Goal: Transaction & Acquisition: Purchase product/service

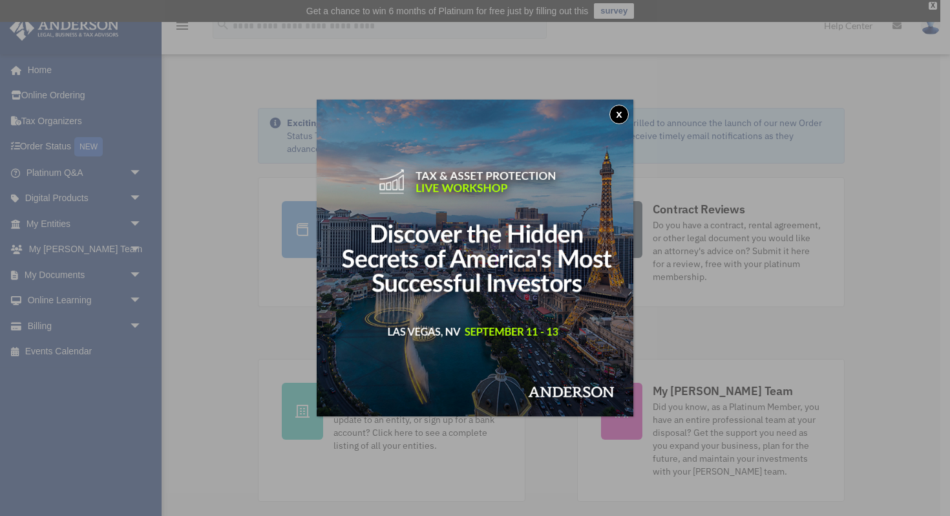
click at [87, 222] on div "x" at bounding box center [475, 258] width 950 height 516
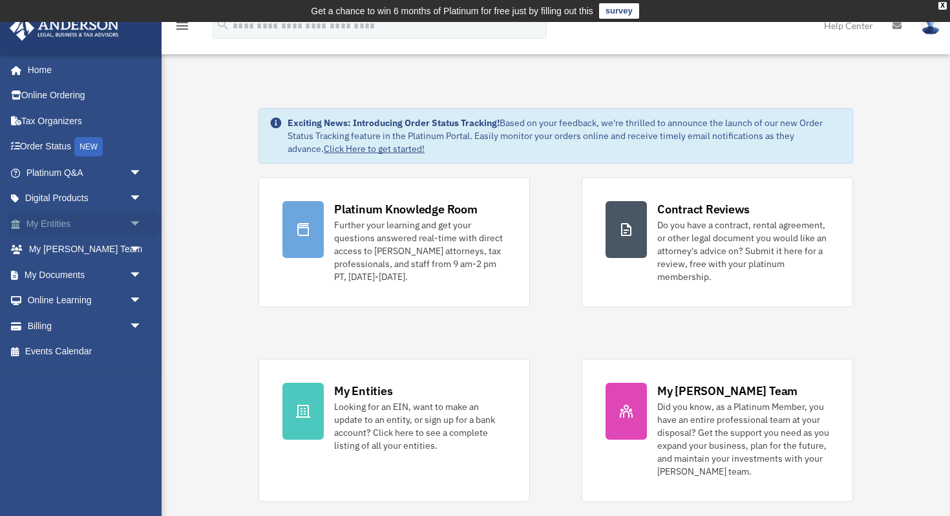
click at [79, 231] on link "My Entities arrow_drop_down" at bounding box center [85, 224] width 152 height 26
click at [132, 222] on span "arrow_drop_down" at bounding box center [142, 224] width 26 height 26
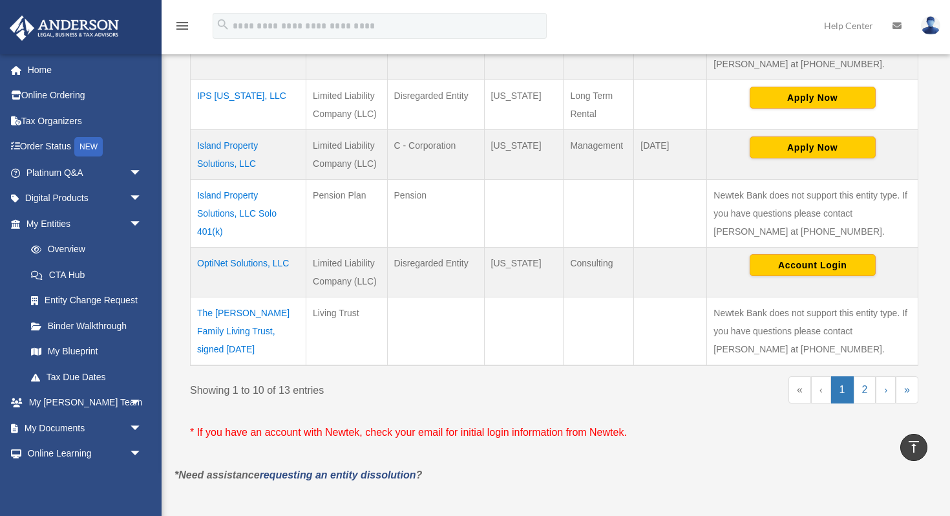
scroll to position [629, 0]
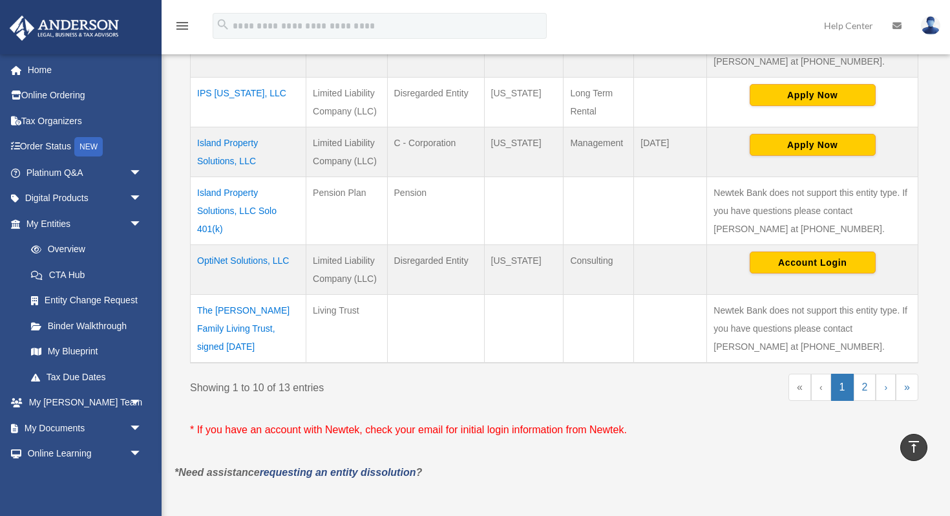
click at [266, 258] on td "OptiNet Solutions, LLC" at bounding box center [249, 269] width 116 height 50
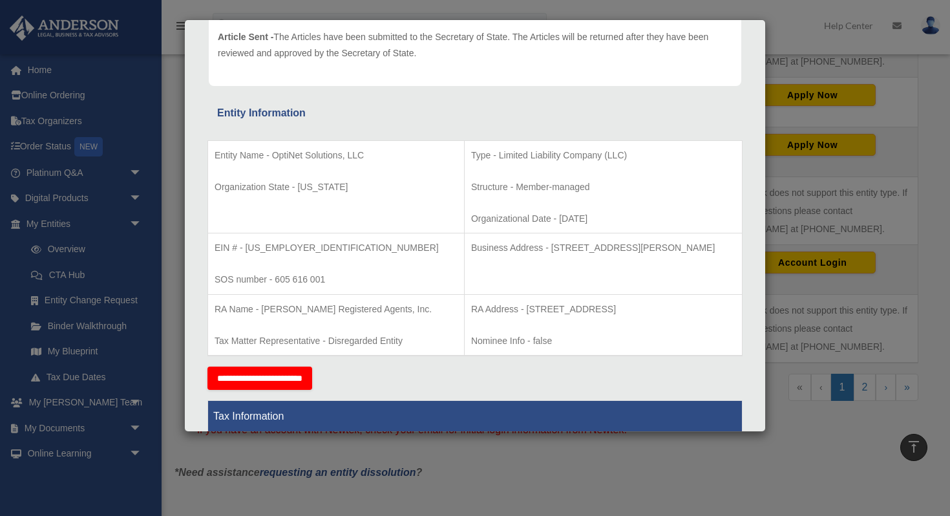
scroll to position [0, 0]
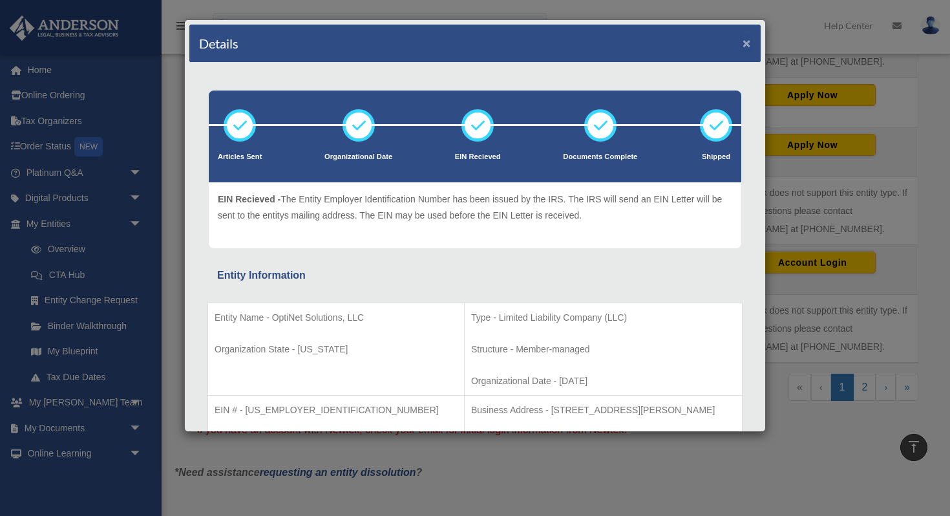
click at [750, 42] on button "×" at bounding box center [746, 43] width 8 height 14
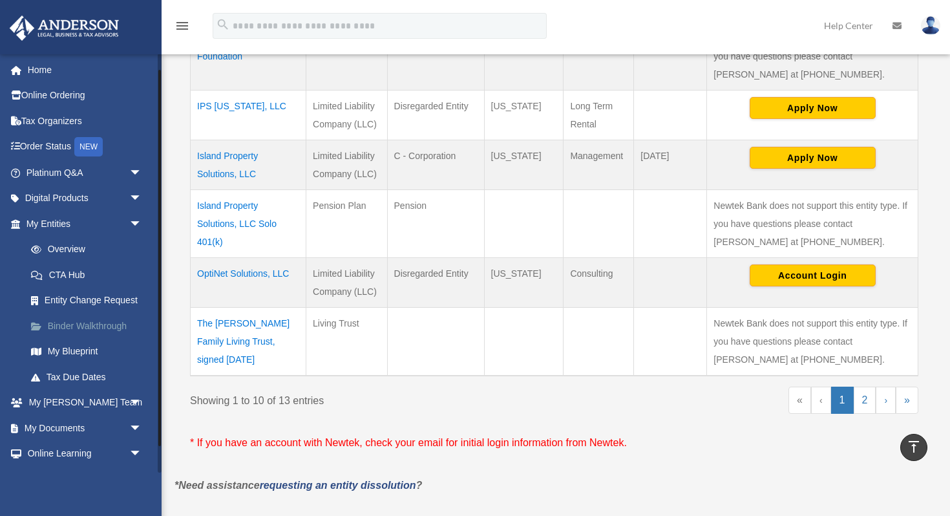
scroll to position [48, 0]
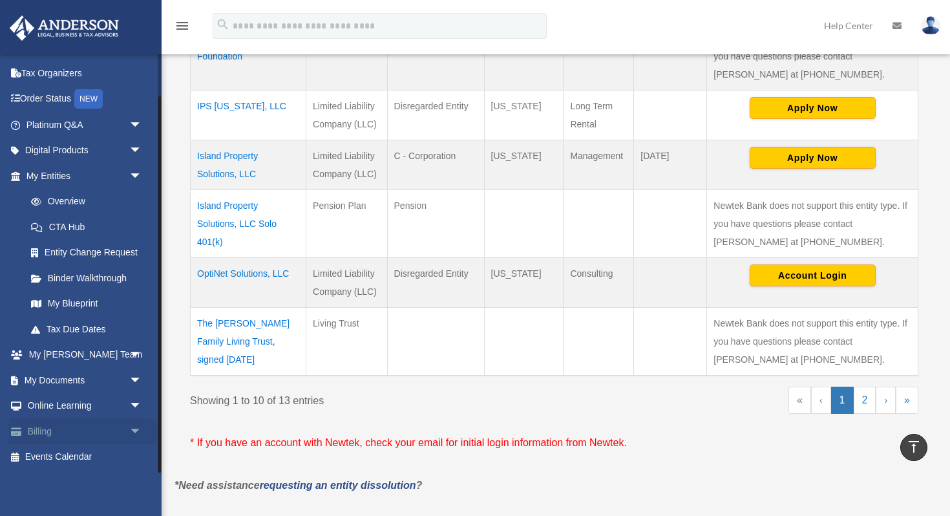
click at [60, 426] on link "Billing arrow_drop_down" at bounding box center [85, 431] width 152 height 26
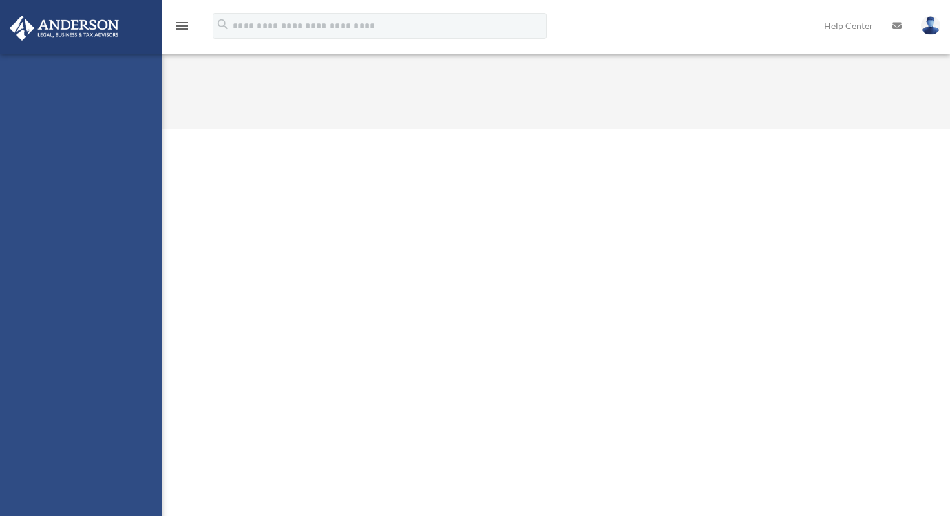
click at [138, 432] on div "swansonlesa@comcast.net Sign Out swansonlesa@comcast.net Home Online Ordering T…" at bounding box center [81, 312] width 162 height 516
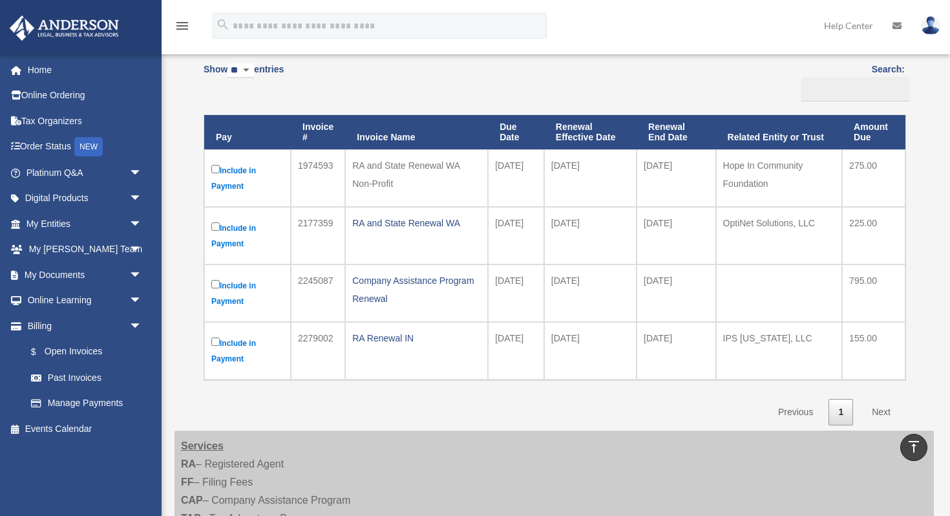
scroll to position [134, 0]
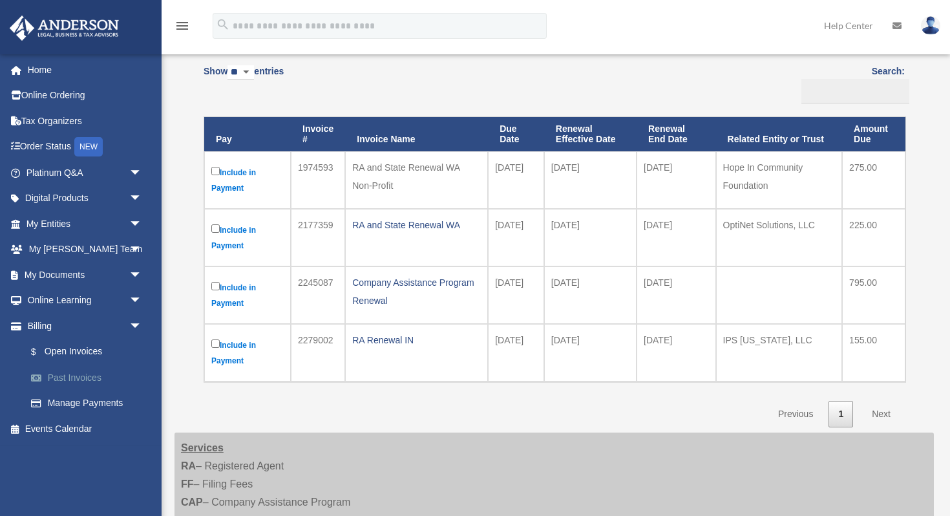
click at [61, 375] on link "Past Invoices" at bounding box center [89, 377] width 143 height 26
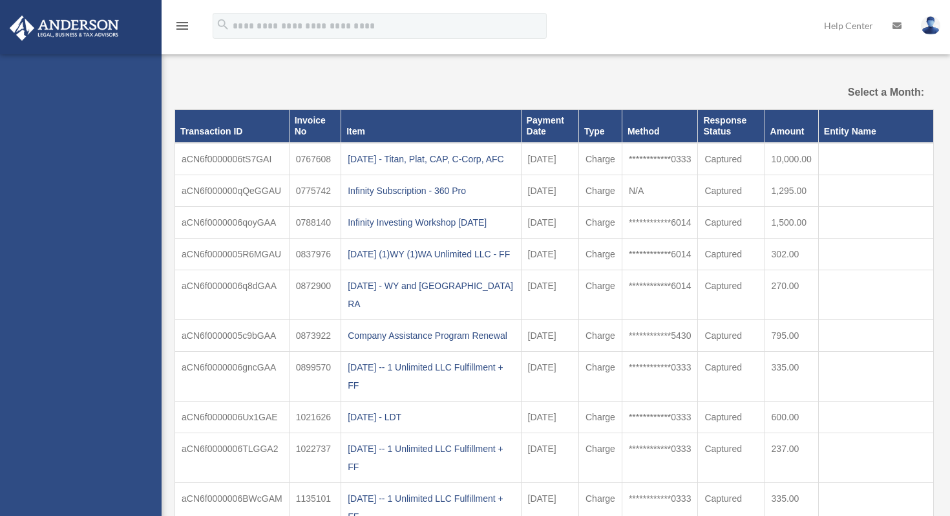
select select
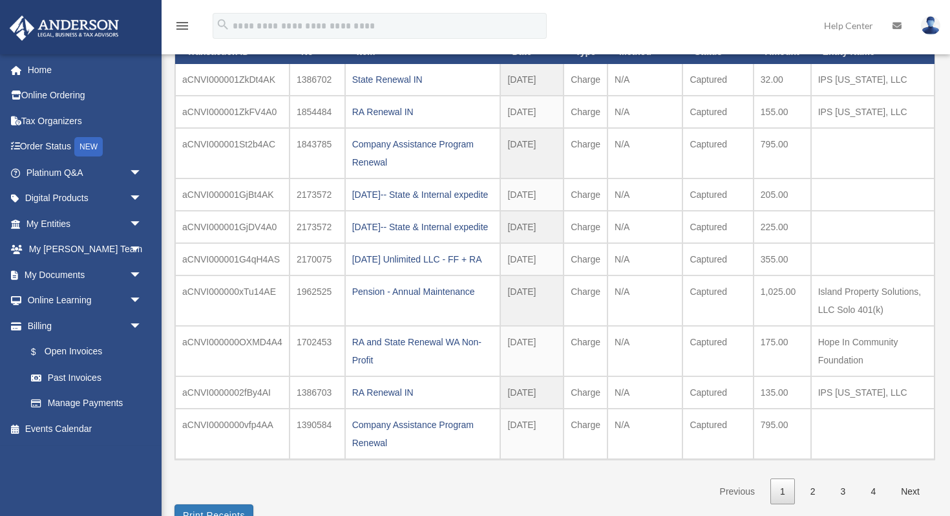
scroll to position [149, 0]
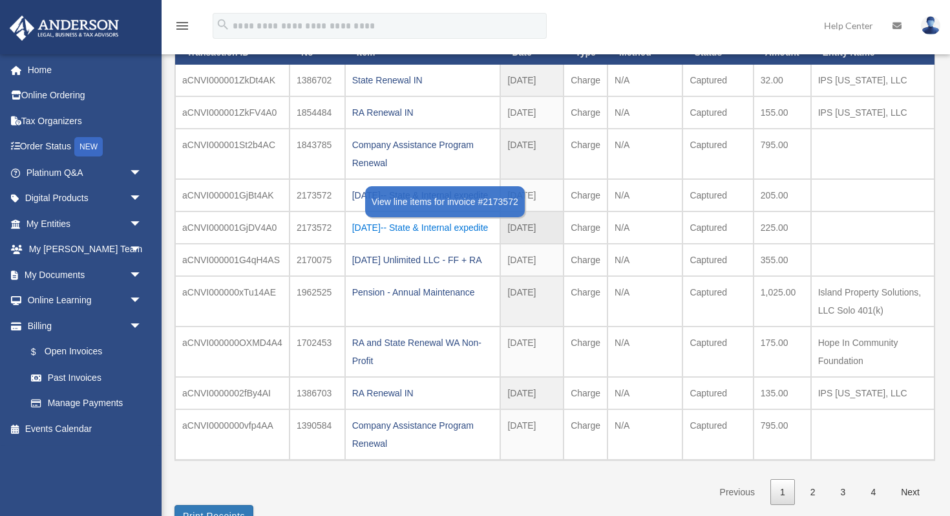
click at [381, 236] on div "2024.09.16-- State & Internal expedite" at bounding box center [423, 227] width 142 height 18
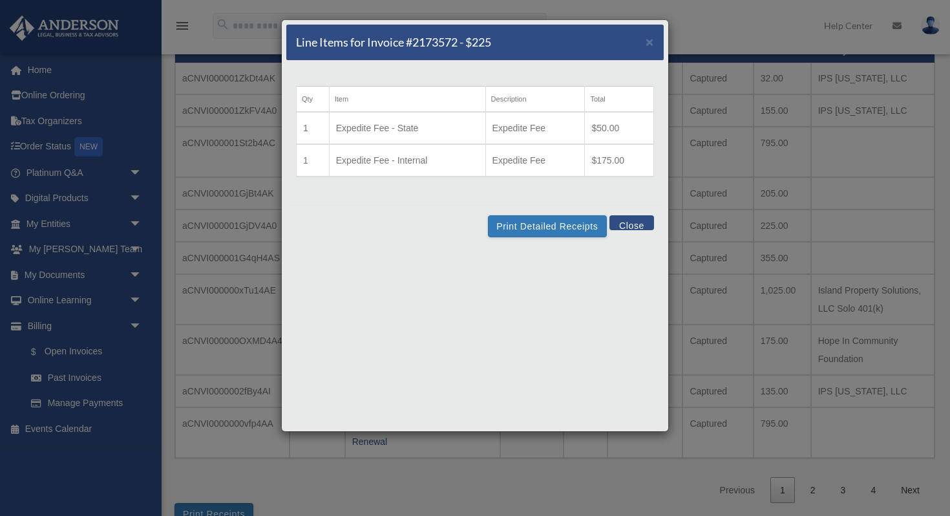
scroll to position [151, 0]
click at [624, 232] on div "Print Detailed Receipts Close" at bounding box center [474, 226] width 377 height 42
click at [627, 226] on button "Close" at bounding box center [631, 222] width 45 height 15
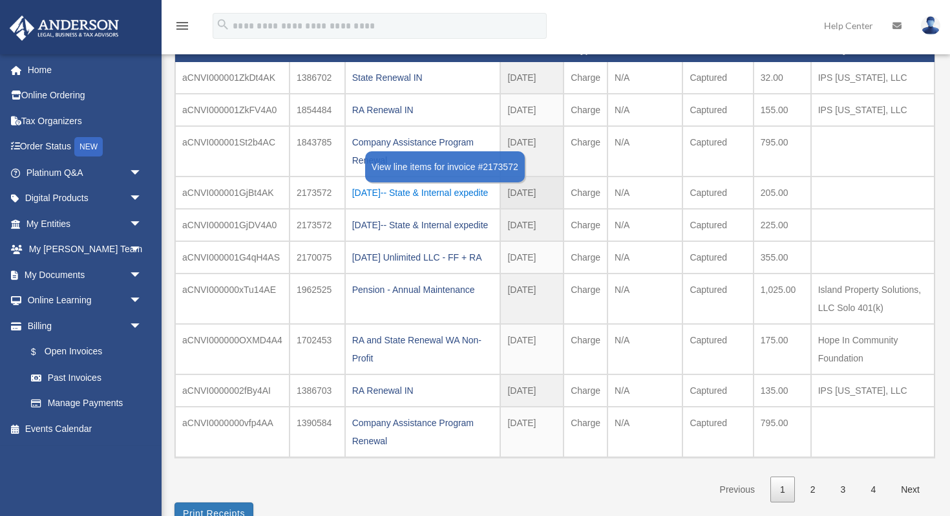
click at [356, 191] on div "2024.09.16-- State & Internal expedite" at bounding box center [423, 193] width 142 height 18
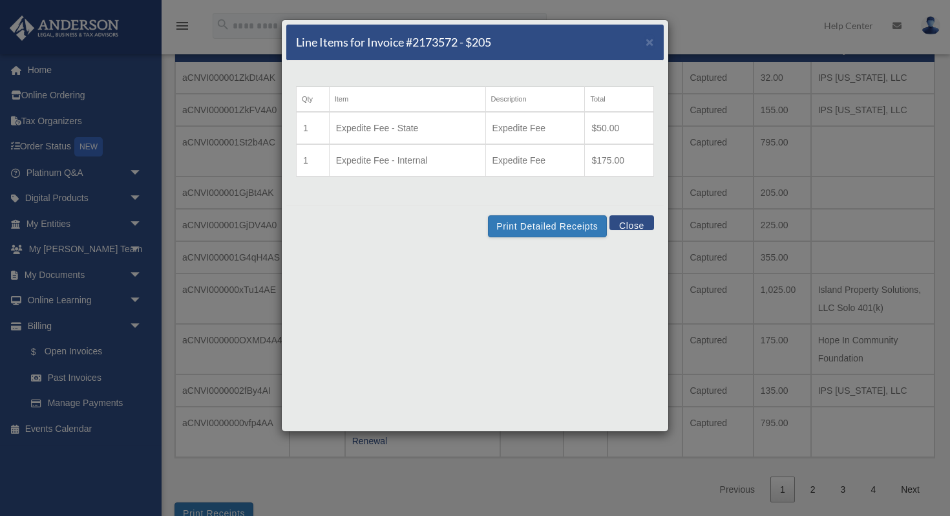
click at [635, 233] on div "Print Detailed Receipts Close" at bounding box center [474, 226] width 377 height 42
click at [635, 231] on div "Print Detailed Receipts Close" at bounding box center [474, 226] width 377 height 42
click at [633, 224] on button "Close" at bounding box center [631, 222] width 45 height 15
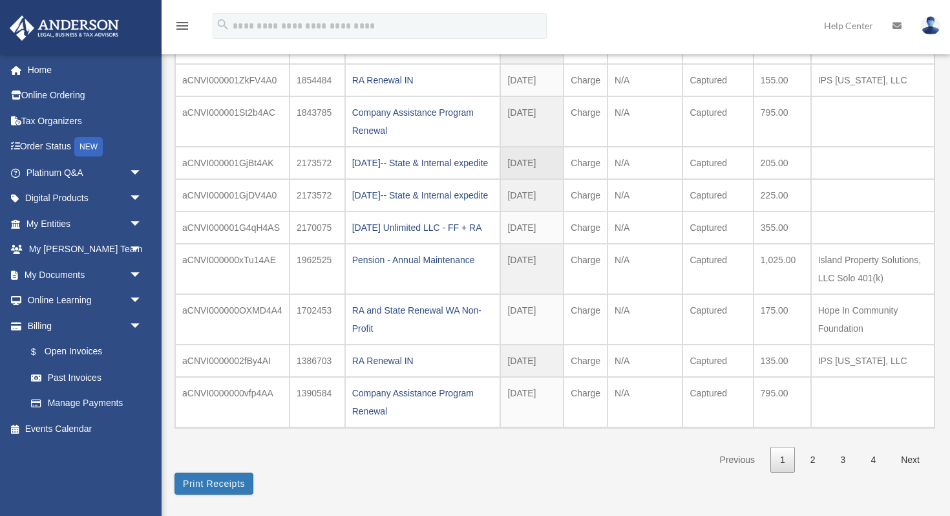
scroll to position [182, 0]
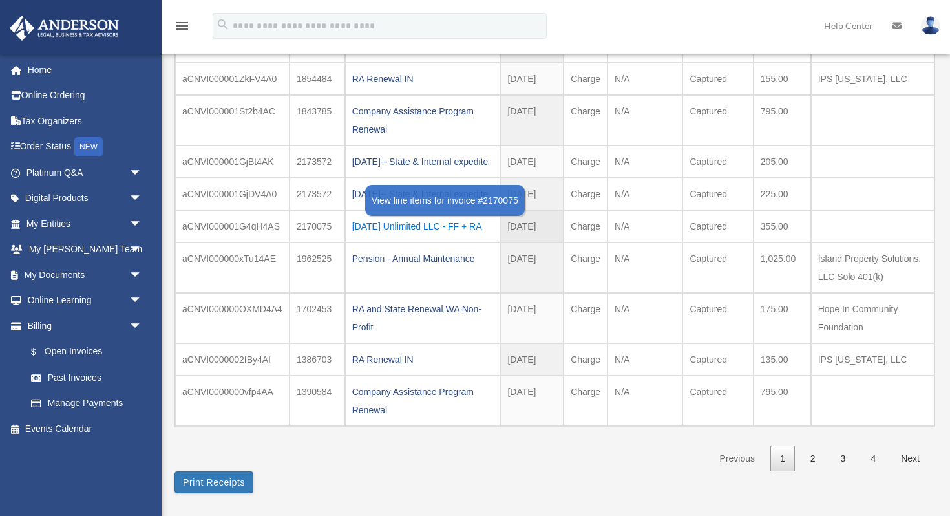
click at [445, 235] on div "2024.09.13 Unlimited LLC - FF + RA" at bounding box center [423, 226] width 142 height 18
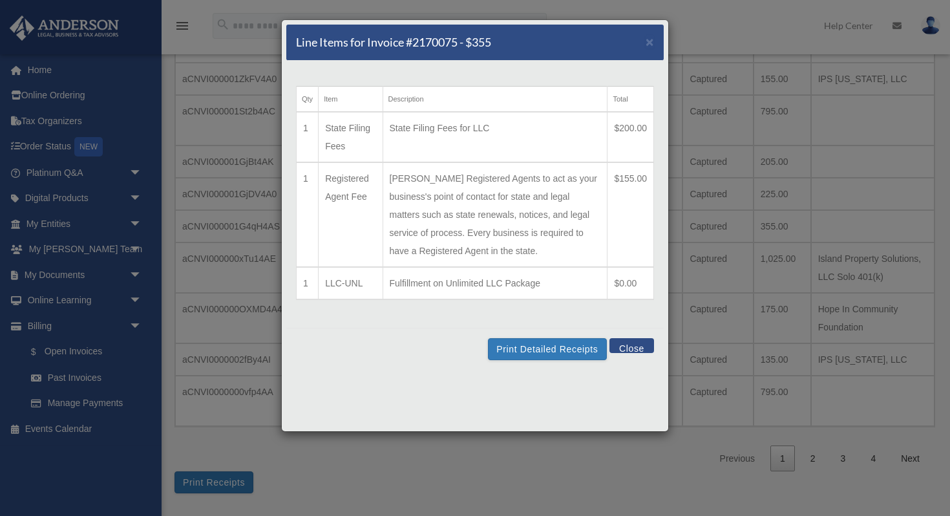
click at [631, 350] on button "Close" at bounding box center [631, 345] width 45 height 15
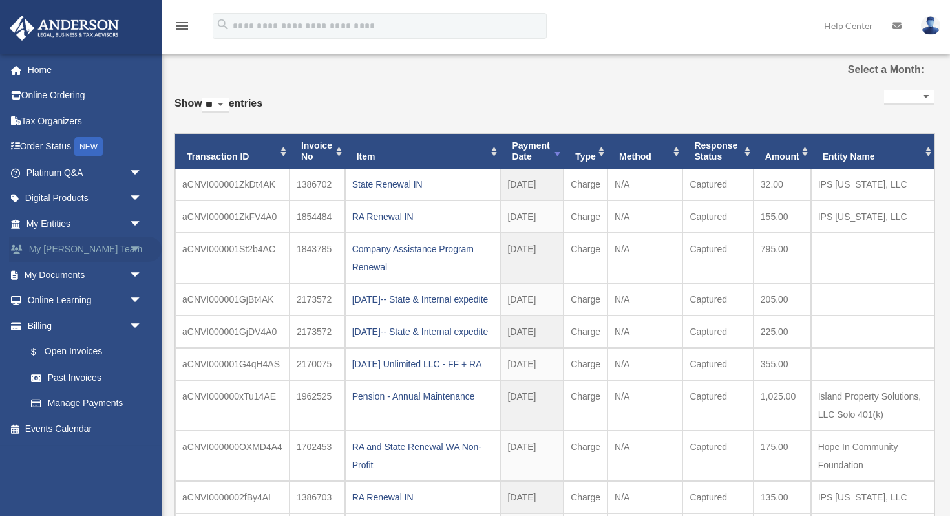
scroll to position [0, 0]
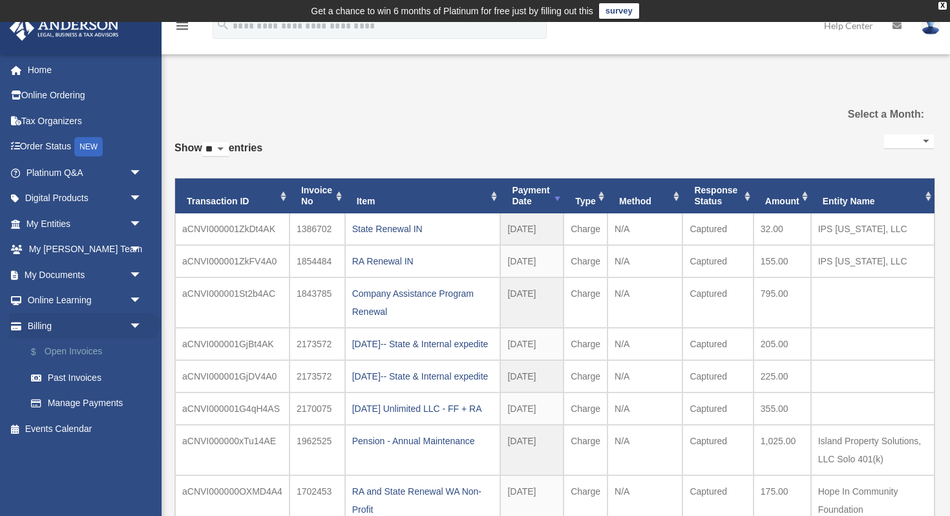
click at [56, 358] on link "$ Open Invoices" at bounding box center [89, 352] width 143 height 26
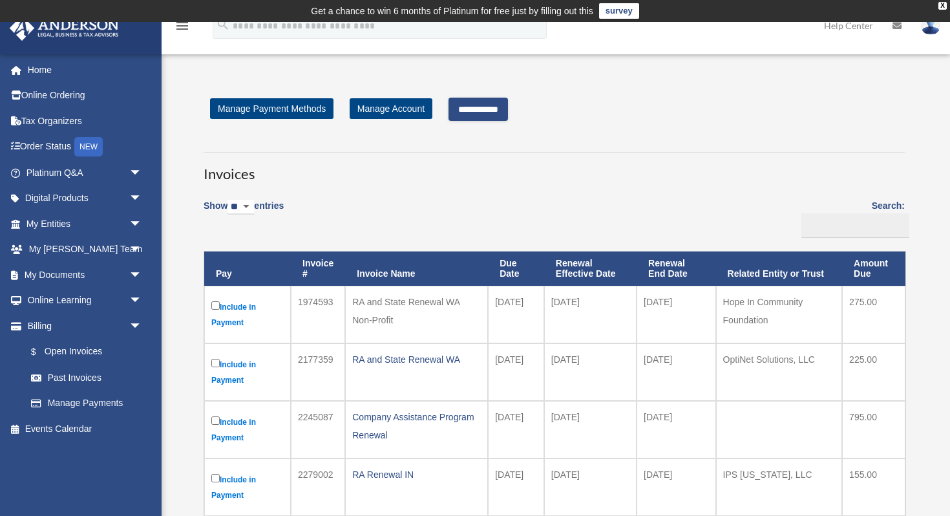
click at [490, 108] on input "**********" at bounding box center [477, 109] width 59 height 23
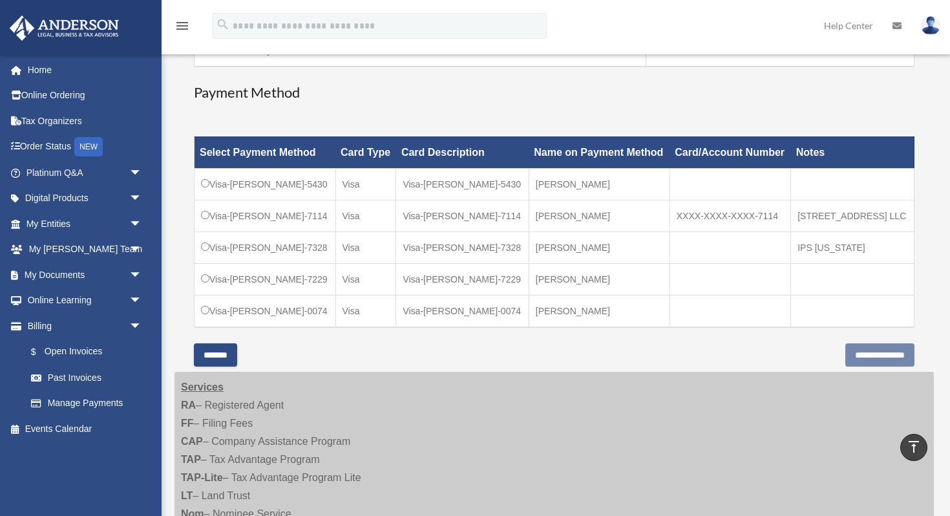
scroll to position [319, 0]
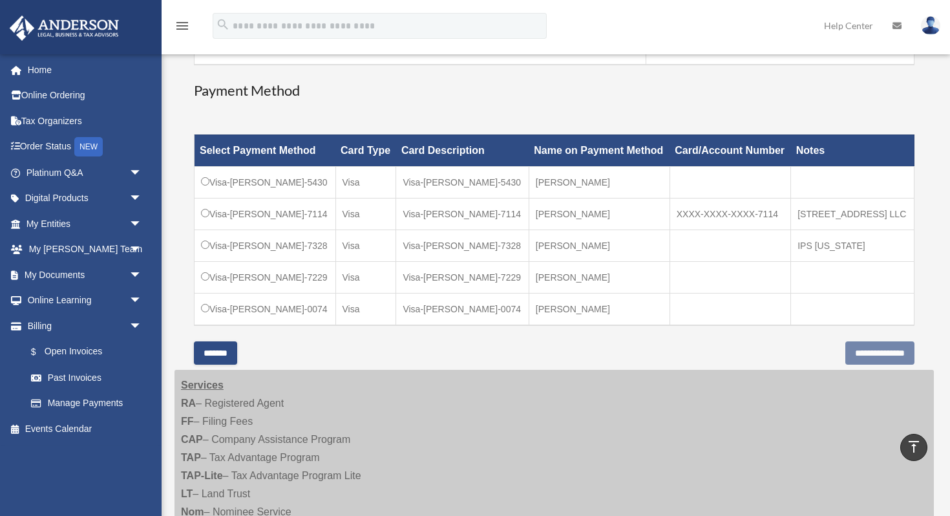
click at [205, 312] on td "Visa-[PERSON_NAME]-0074" at bounding box center [265, 309] width 142 height 32
click at [846, 351] on input "**********" at bounding box center [879, 352] width 69 height 23
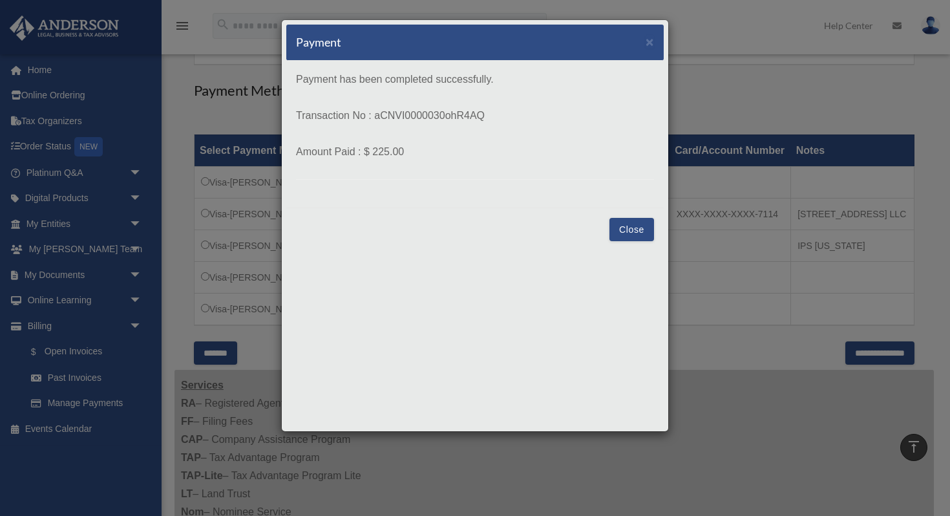
click at [628, 230] on button "Close" at bounding box center [631, 229] width 45 height 23
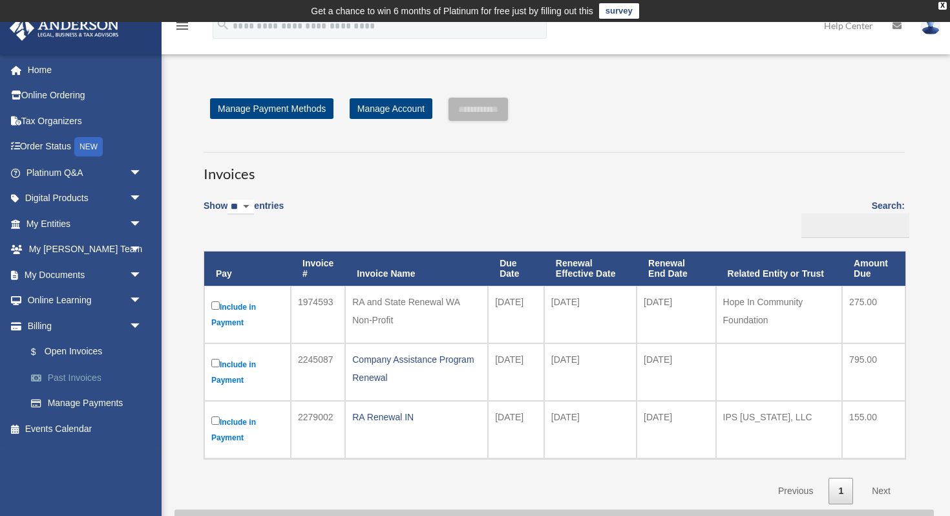
click at [91, 373] on link "Past Invoices" at bounding box center [89, 377] width 143 height 26
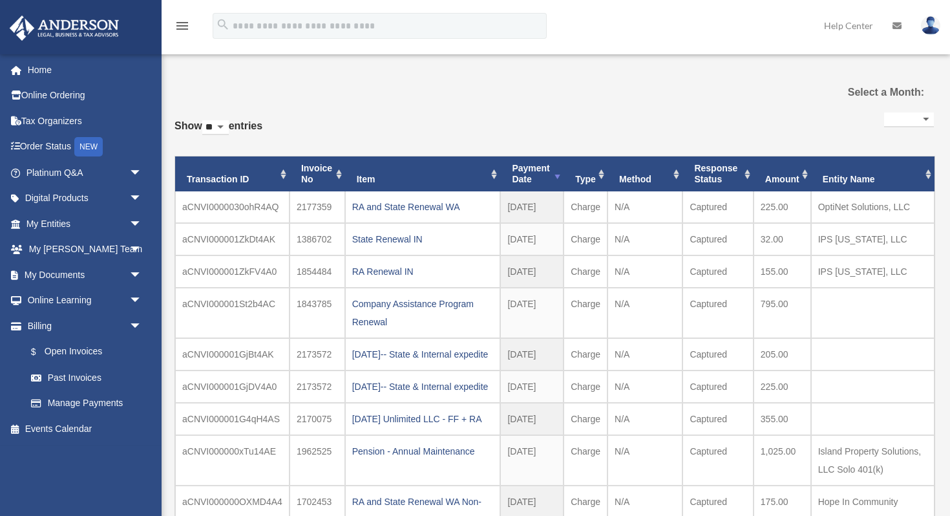
select select
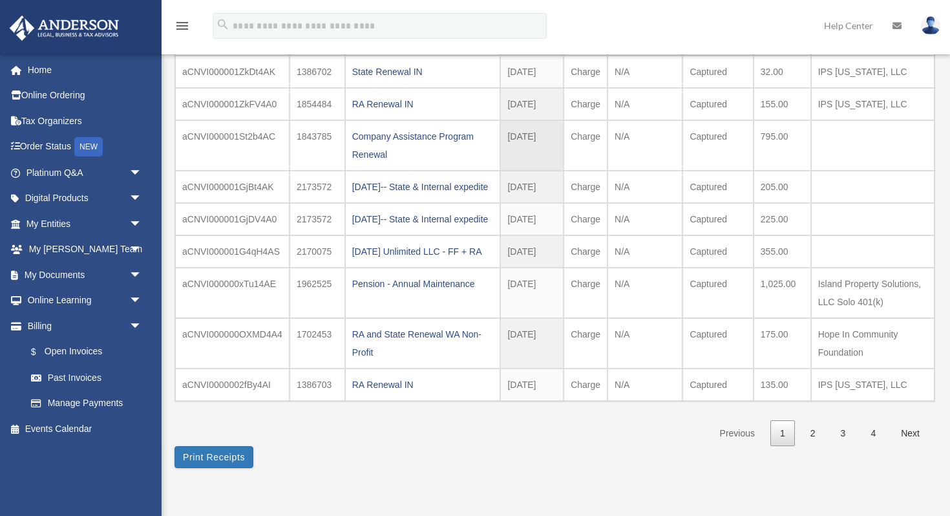
scroll to position [203, 0]
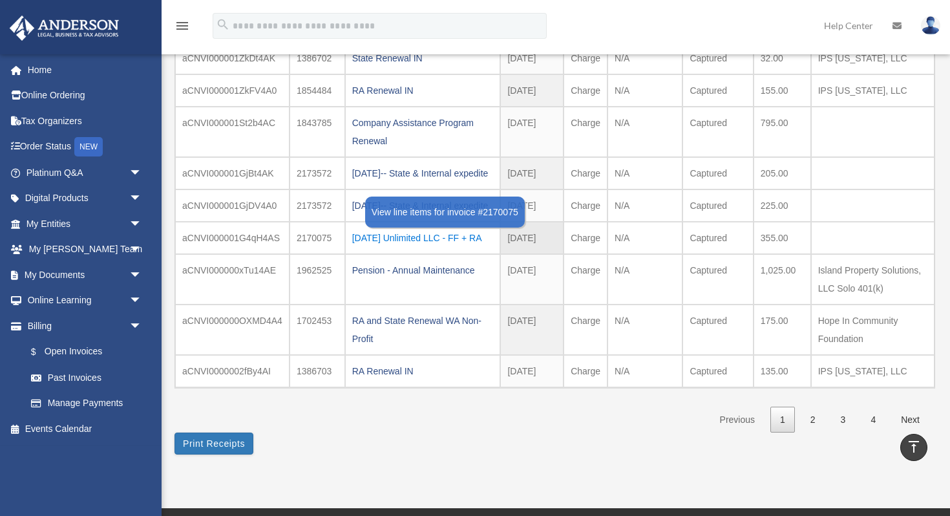
click at [381, 247] on div "2024.09.13 Unlimited LLC - FF + RA" at bounding box center [423, 238] width 142 height 18
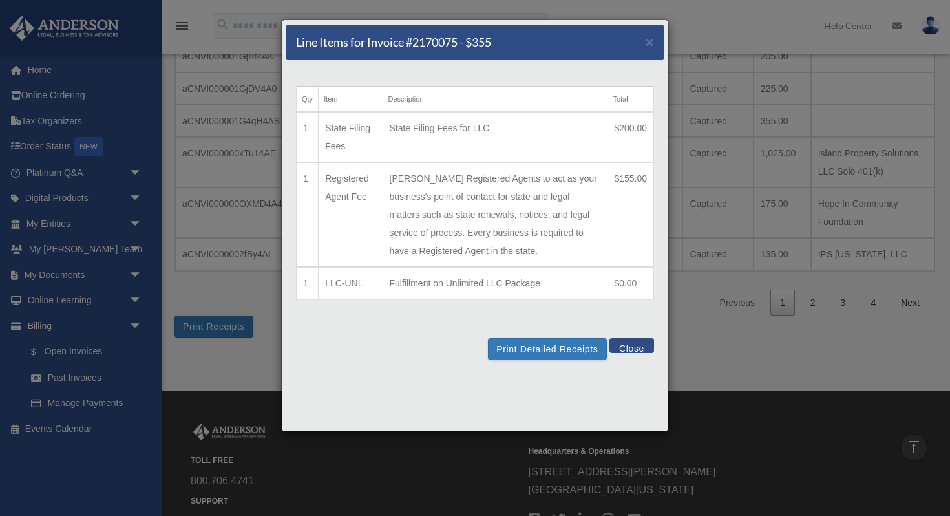
scroll to position [273, 0]
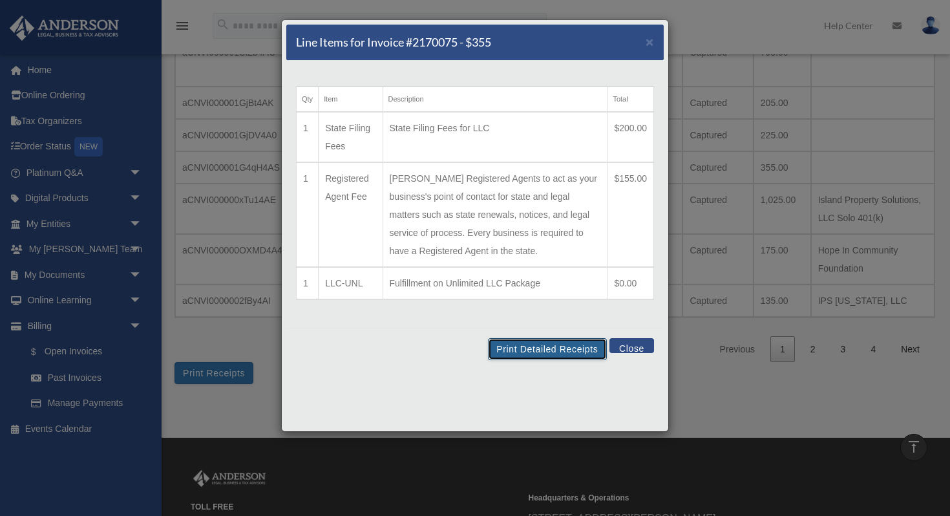
click at [538, 349] on button "Print Detailed Receipts" at bounding box center [547, 349] width 118 height 22
click at [636, 354] on div "Print Detailed Receipts Close" at bounding box center [474, 349] width 377 height 42
click at [634, 349] on button "Close" at bounding box center [631, 345] width 45 height 15
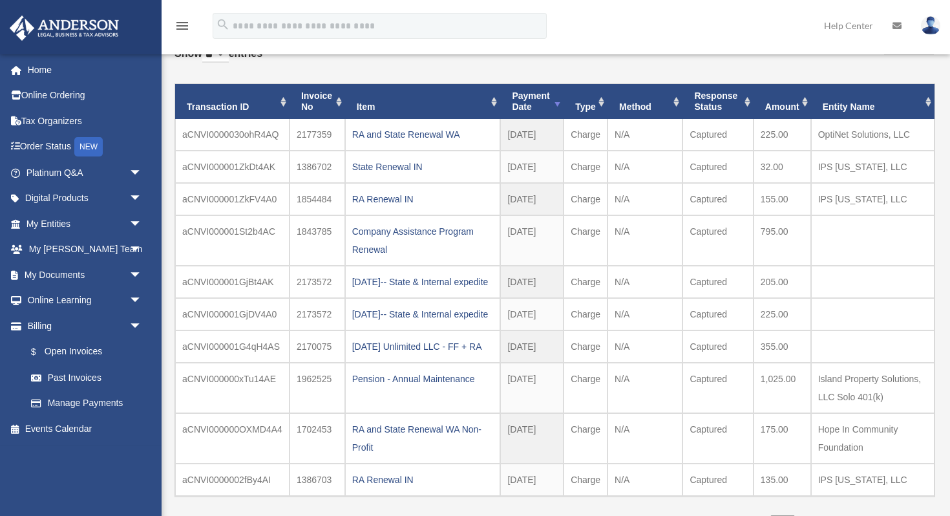
scroll to position [0, 0]
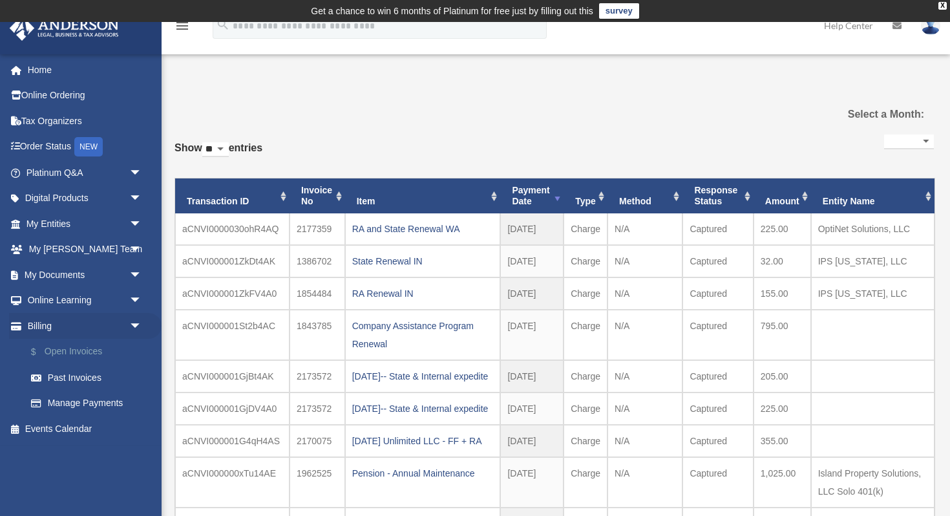
click at [73, 351] on link "$ Open Invoices" at bounding box center [89, 352] width 143 height 26
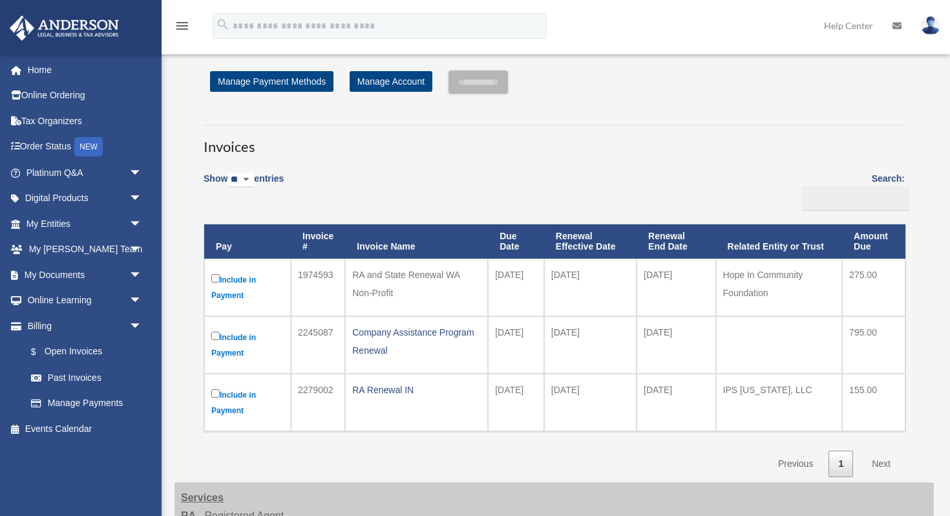
scroll to position [33, 0]
